Goal: Complete application form: Complete application form

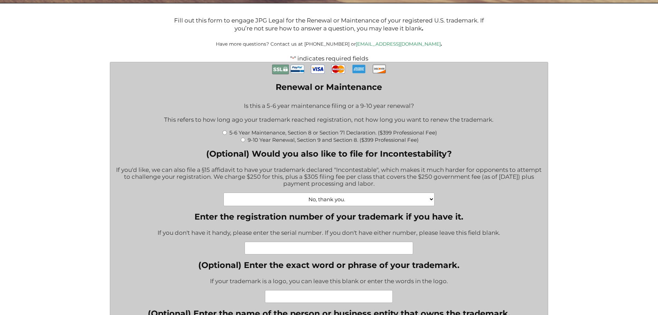
scroll to position [173, 0]
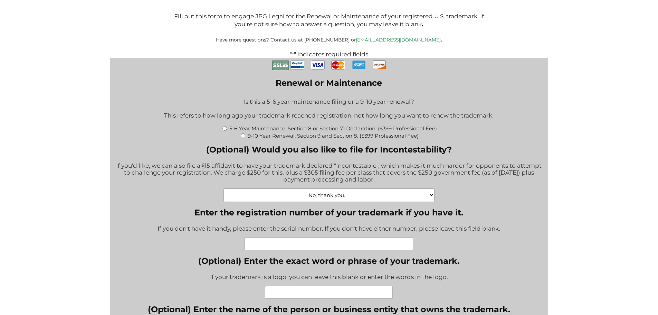
click at [225, 130] on input "5-6 Year Maintenance, Section 8 or Section 71 Declaration. ($399 Professional F…" at bounding box center [224, 128] width 4 height 4
radio input "true"
type input "$774.00"
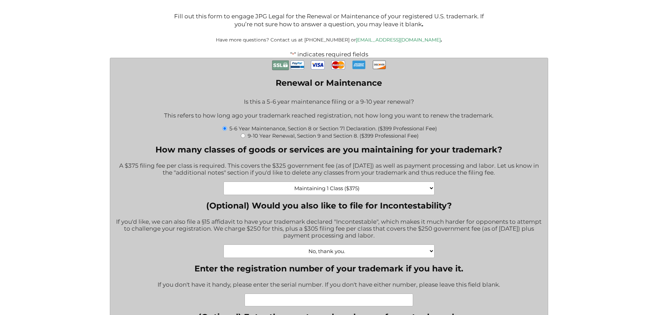
click at [431, 188] on select "Maintaining 1 Class ($375) Maintaining 2 Classes ($750) Maintaining 3 Classes (…" at bounding box center [328, 187] width 211 height 13
select select "Maintaining 2 Classes ($750)|750"
click at [223, 182] on select "Maintaining 1 Class ($375) Maintaining 2 Classes ($750) Maintaining 3 Classes (…" at bounding box center [328, 187] width 211 height 13
type input "$1,149.00"
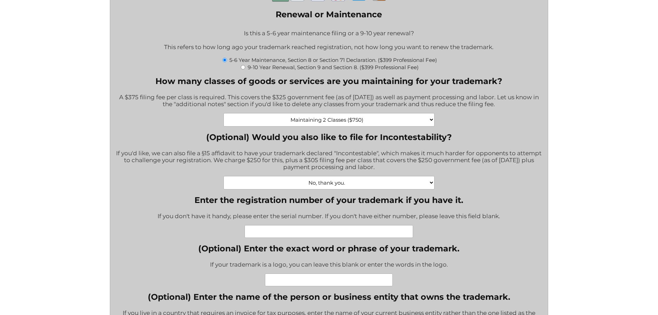
scroll to position [242, 0]
click at [434, 184] on select "No, thank you. Yes, Incontestability for one class. ($555) Yes, Incontestabilit…" at bounding box center [328, 181] width 211 height 13
select select "Yes, Incontestability for two classes. ($860)|860"
click at [223, 176] on select "No, thank you. Yes, Incontestability for one class. ($555) Yes, Incontestabilit…" at bounding box center [328, 181] width 211 height 13
type input "$2,009.00"
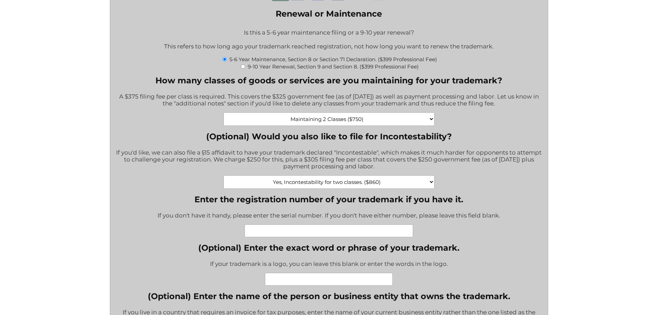
click at [316, 237] on input "Enter the registration number of your trademark if you have it." at bounding box center [329, 230] width 169 height 13
click at [291, 232] on input "Enter the registration number of your trademark if you have it." at bounding box center [329, 230] width 169 height 13
type input "6078718"
click at [336, 281] on input "(Optional) Enter the exact word or phrase of your trademark." at bounding box center [329, 279] width 128 height 13
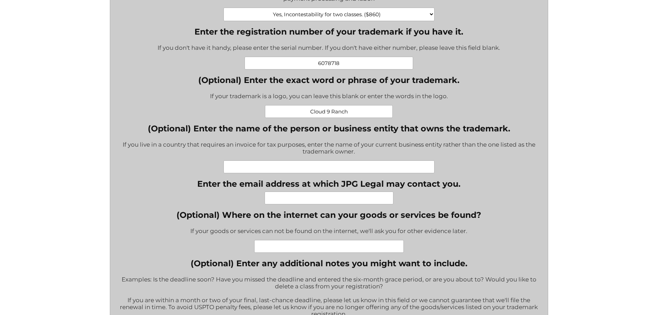
scroll to position [415, 0]
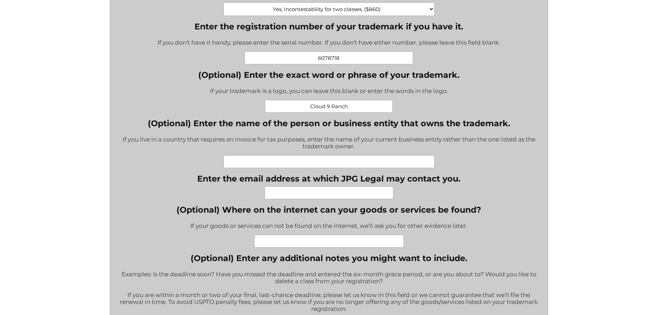
type input "Cloud 9 Ranch"
click at [256, 163] on input "(Optional) Enter the name of the person or business entity that owns the tradem…" at bounding box center [328, 161] width 211 height 13
type input "Cloud 9 Ranch Club Inc"
click at [303, 197] on input "Enter the email address at which JPG Legal may contact you." at bounding box center [329, 192] width 129 height 13
type input "gm@cloud9ranch.com"
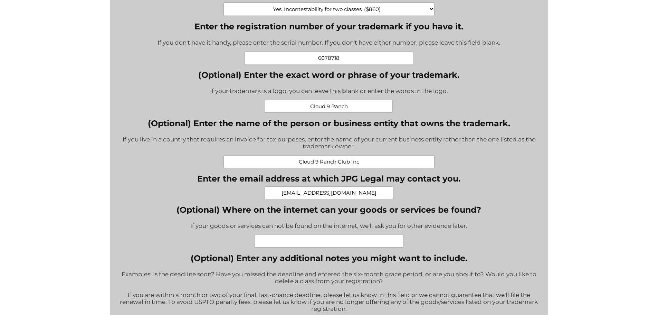
click at [312, 242] on input "(Optional) Where on the internet can your goods or services be found?" at bounding box center [329, 241] width 150 height 13
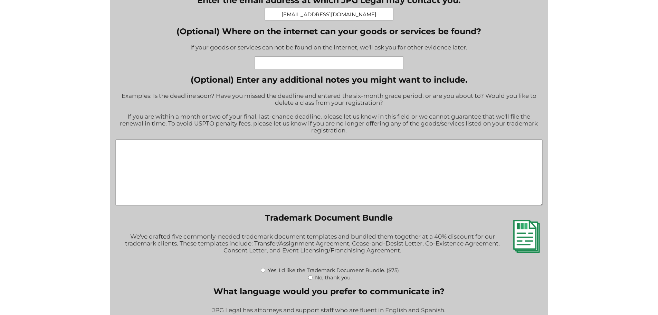
scroll to position [656, 0]
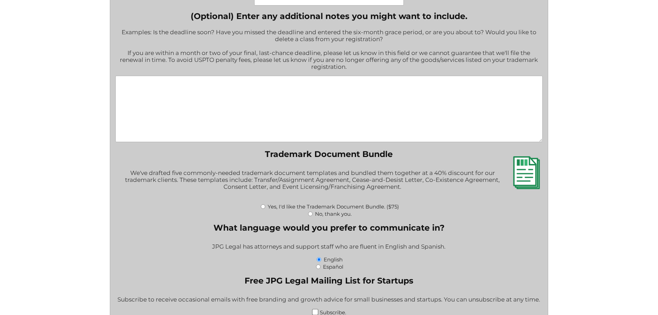
click at [263, 209] on input "Yes, I'd like the Trademark Document Bundle. ($75)" at bounding box center [263, 206] width 4 height 4
radio input "true"
type input "$2,084.00"
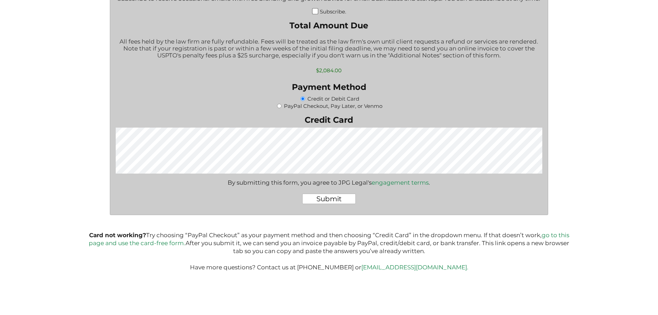
scroll to position [968, 0]
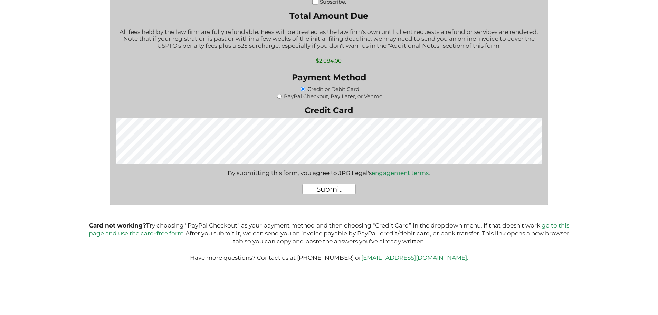
click at [333, 190] on input "Submit" at bounding box center [329, 189] width 54 height 10
